Goal: Information Seeking & Learning: Learn about a topic

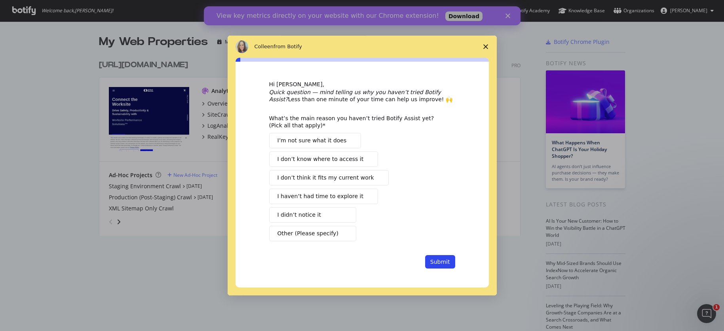
click at [486, 47] on icon "Close survey" at bounding box center [485, 46] width 5 height 5
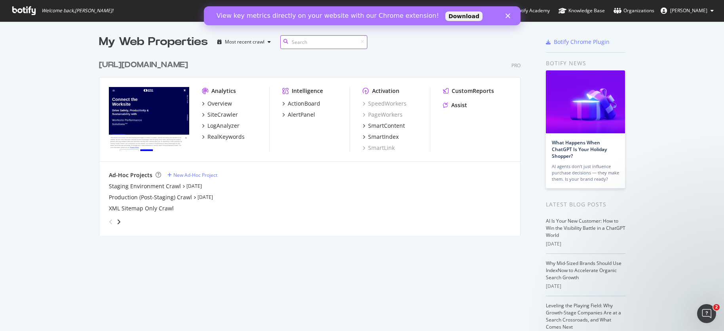
click at [309, 41] on input at bounding box center [323, 42] width 87 height 14
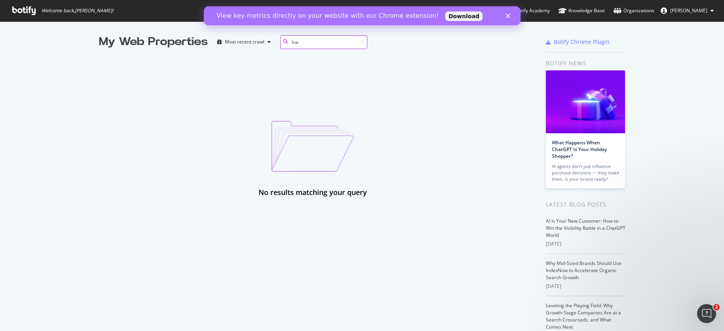
type input "load"
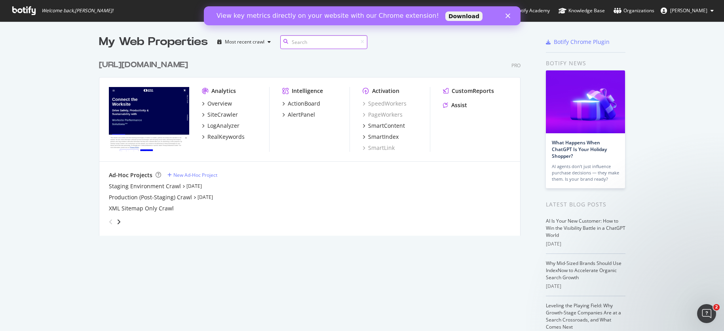
scroll to position [180, 422]
click at [508, 16] on polygon "Close" at bounding box center [507, 15] width 5 height 5
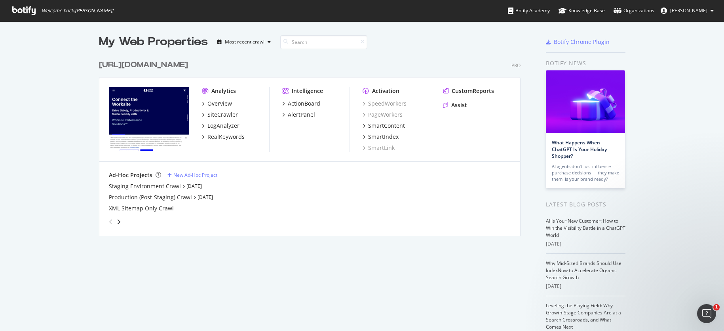
click at [193, 198] on icon "grid" at bounding box center [194, 197] width 2 height 4
click at [202, 104] on icon "grid" at bounding box center [203, 104] width 2 height 4
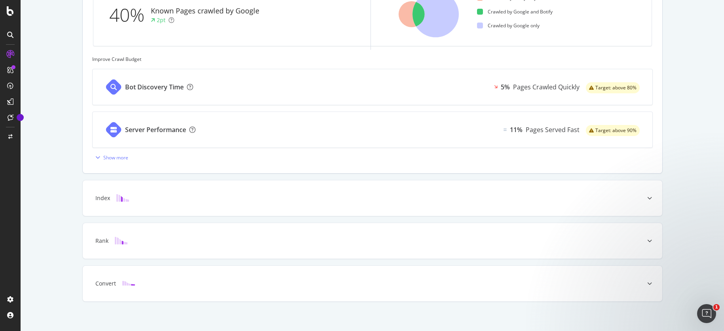
scroll to position [280, 0]
click at [148, 129] on div "Server Performance" at bounding box center [155, 128] width 61 height 9
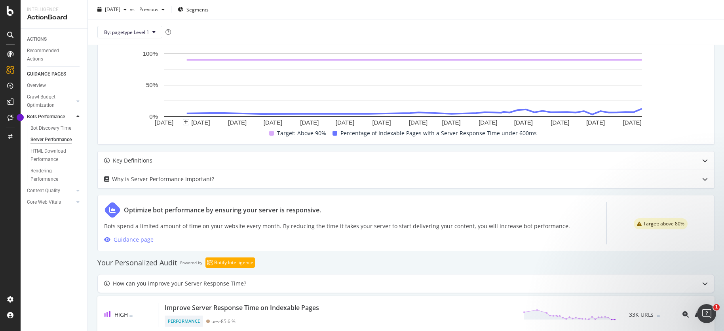
scroll to position [245, 0]
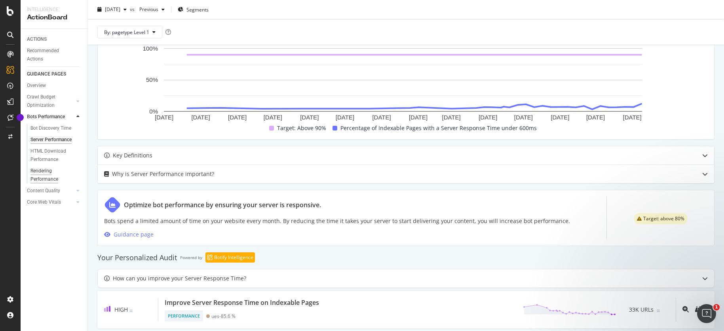
click at [38, 174] on div "Rendering Performance" at bounding box center [52, 175] width 44 height 17
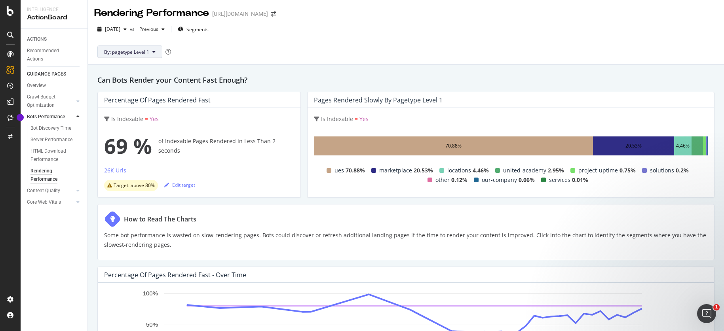
click at [156, 51] on button "By: pagetype Level 1" at bounding box center [129, 52] width 65 height 13
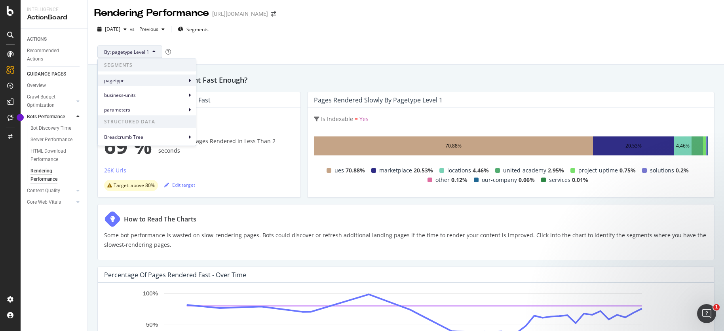
click at [167, 80] on span "pagetype" at bounding box center [145, 80] width 82 height 7
click at [277, 51] on div "By: pagetype Level 1" at bounding box center [405, 51] width 623 height 25
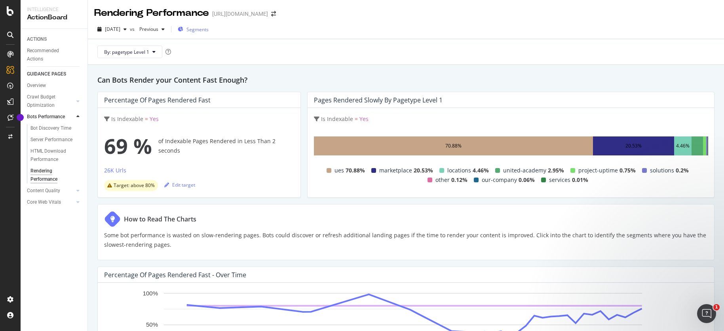
click at [209, 29] on span "Segments" at bounding box center [197, 29] width 22 height 7
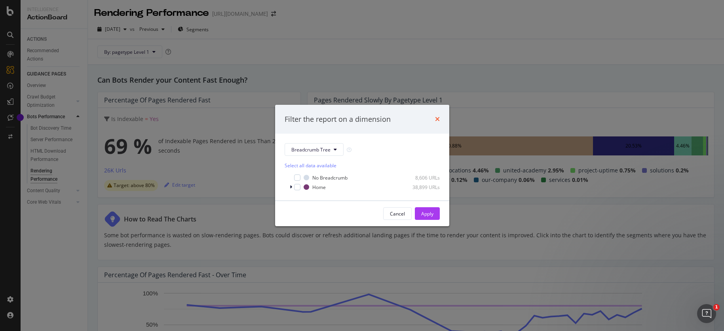
click at [438, 120] on icon "times" at bounding box center [437, 119] width 5 height 6
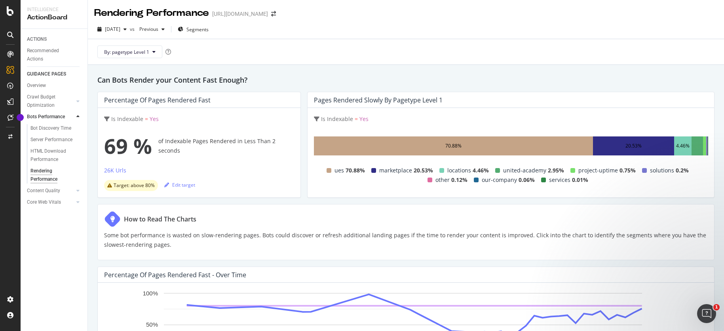
click at [78, 202] on icon at bounding box center [77, 202] width 3 height 5
click at [47, 161] on div "Speed (LCP)" at bounding box center [43, 163] width 26 height 8
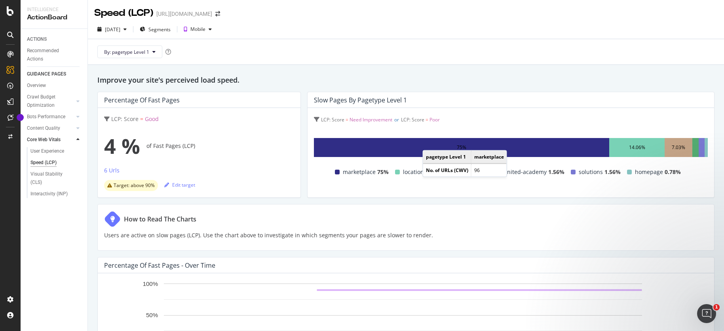
click at [429, 144] on div "75%" at bounding box center [461, 147] width 295 height 19
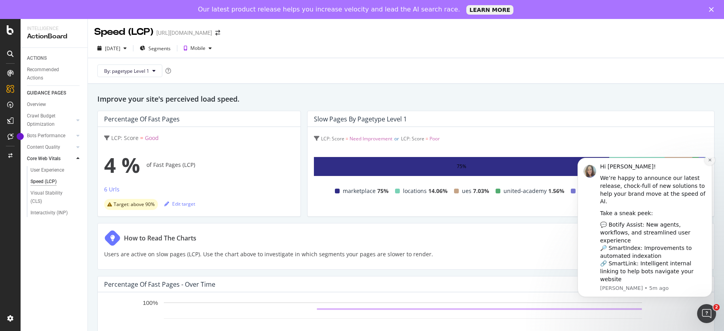
drag, startPoint x: 710, startPoint y: 173, endPoint x: 1279, endPoint y: 331, distance: 590.8
click at [710, 165] on button "Dismiss notification" at bounding box center [709, 160] width 10 height 10
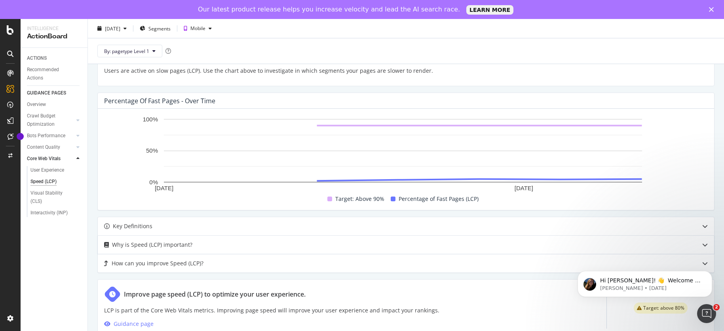
scroll to position [185, 0]
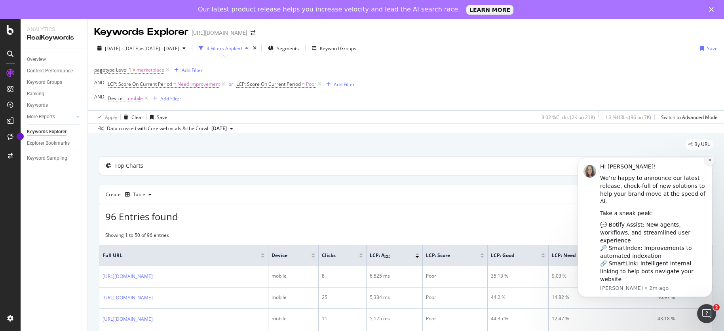
click at [710, 162] on icon "Dismiss notification" at bounding box center [709, 160] width 4 height 4
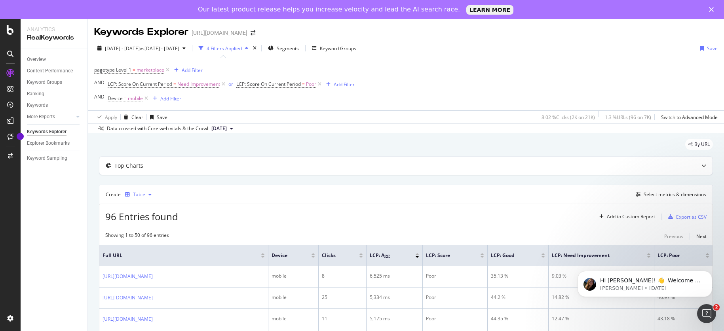
click at [135, 193] on div "Table" at bounding box center [139, 194] width 12 height 5
click at [144, 207] on div "Table" at bounding box center [147, 208] width 13 height 7
click at [149, 222] on div "Trend" at bounding box center [147, 221] width 13 height 7
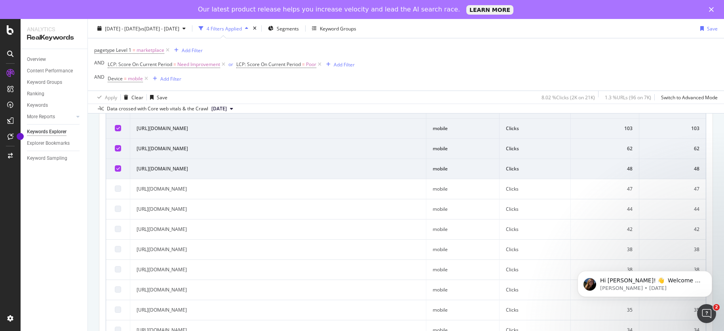
scroll to position [273, 0]
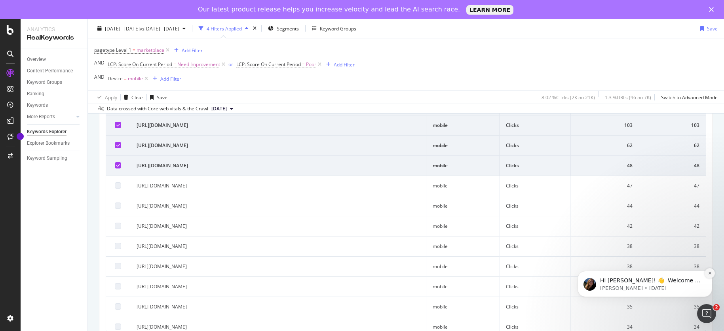
click at [709, 274] on icon "Dismiss notification" at bounding box center [709, 273] width 3 height 3
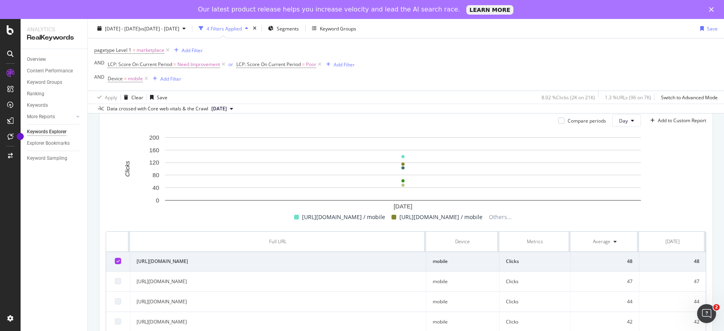
scroll to position [99, 0]
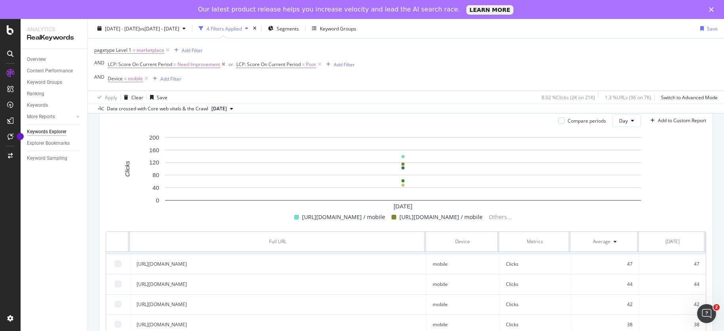
click at [222, 64] on icon at bounding box center [223, 65] width 7 height 8
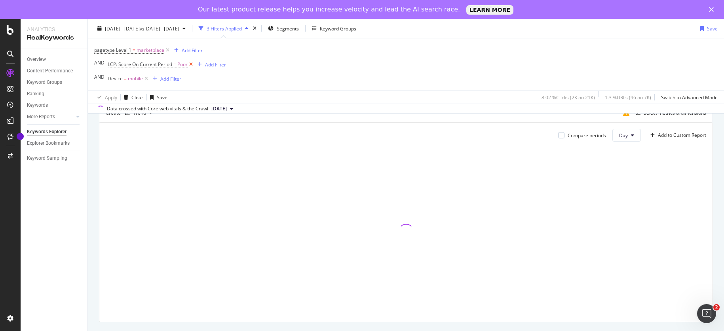
scroll to position [82, 0]
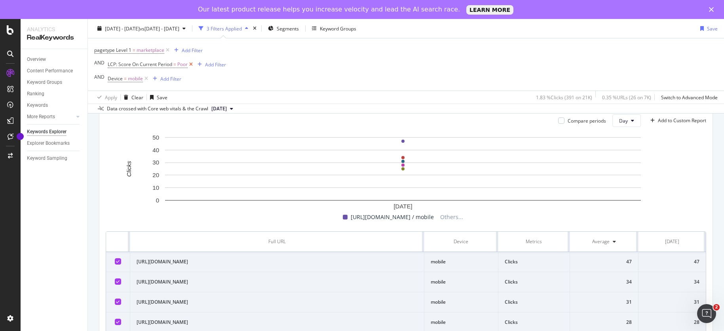
click at [191, 63] on icon at bounding box center [191, 65] width 7 height 8
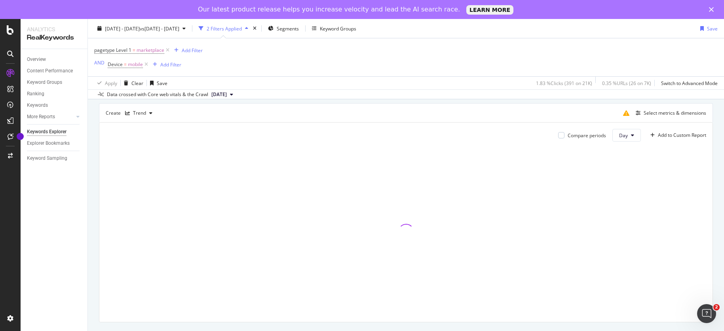
scroll to position [68, 0]
click at [144, 64] on icon at bounding box center [146, 65] width 7 height 8
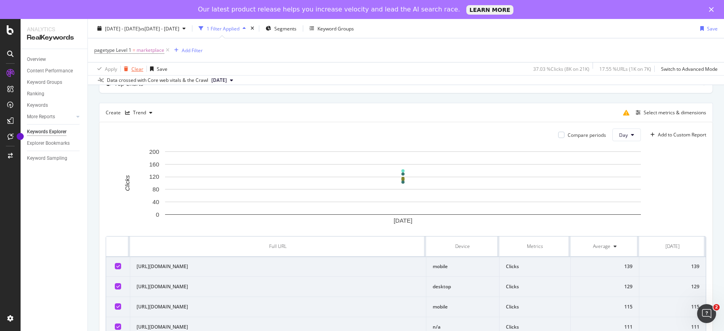
scroll to position [67, 0]
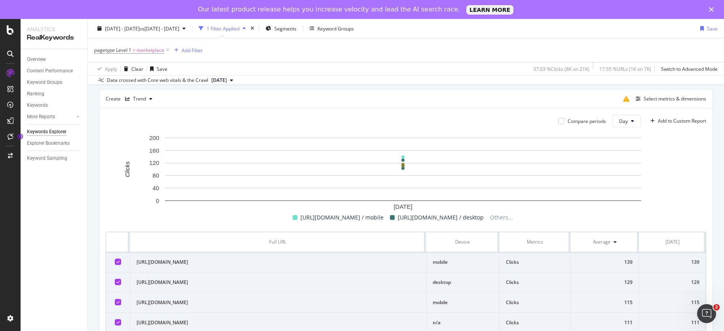
click at [714, 9] on div "Close" at bounding box center [713, 9] width 8 height 5
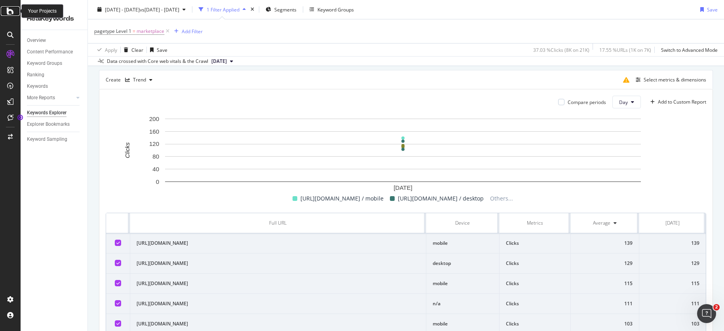
click at [11, 13] on icon at bounding box center [10, 10] width 7 height 9
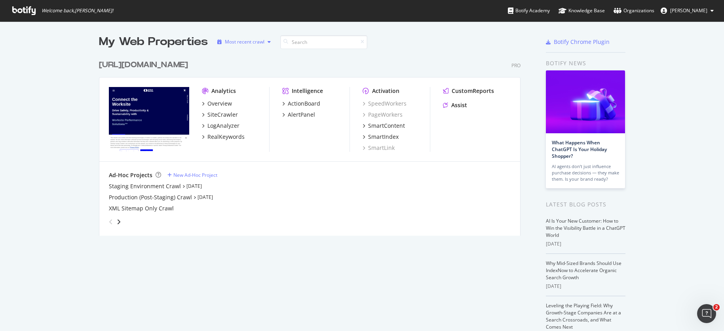
click at [267, 43] on icon "button" at bounding box center [268, 42] width 3 height 5
click at [273, 31] on div "My Web Properties Most recent crawl https://www.unitedrentals.com/ Pro Analytic…" at bounding box center [362, 218] width 724 height 395
click at [131, 127] on img "grid" at bounding box center [149, 119] width 80 height 64
click at [202, 104] on div "Overview" at bounding box center [217, 104] width 30 height 8
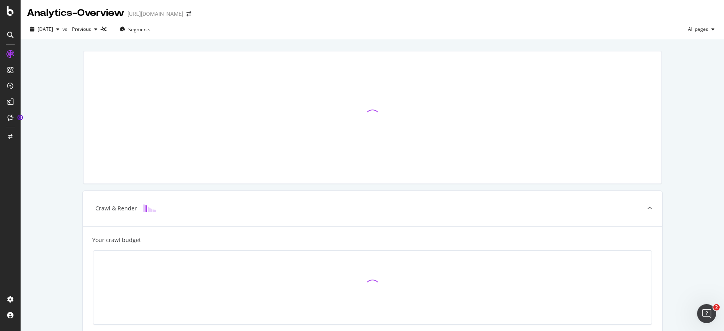
click at [202, 104] on div at bounding box center [372, 117] width 578 height 132
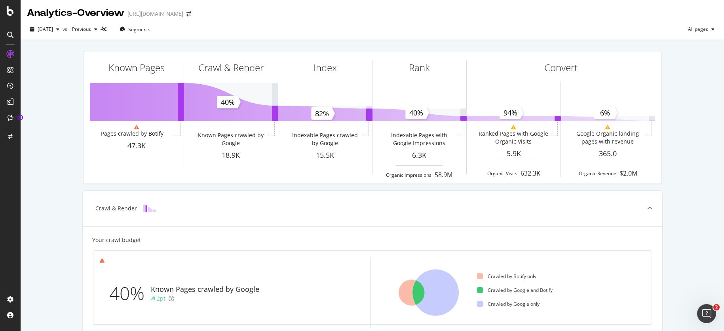
click at [51, 151] on div "Known Pages Pages crawled by Botify 47.3K Crawl & Render Known Pages crawled by…" at bounding box center [372, 326] width 703 height 575
